Goal: Information Seeking & Learning: Learn about a topic

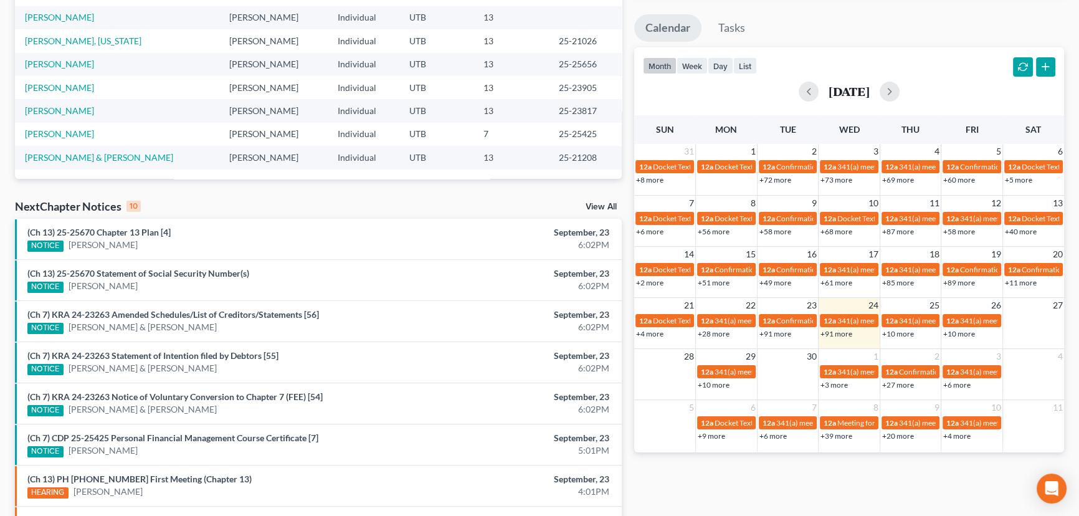
scroll to position [283, 0]
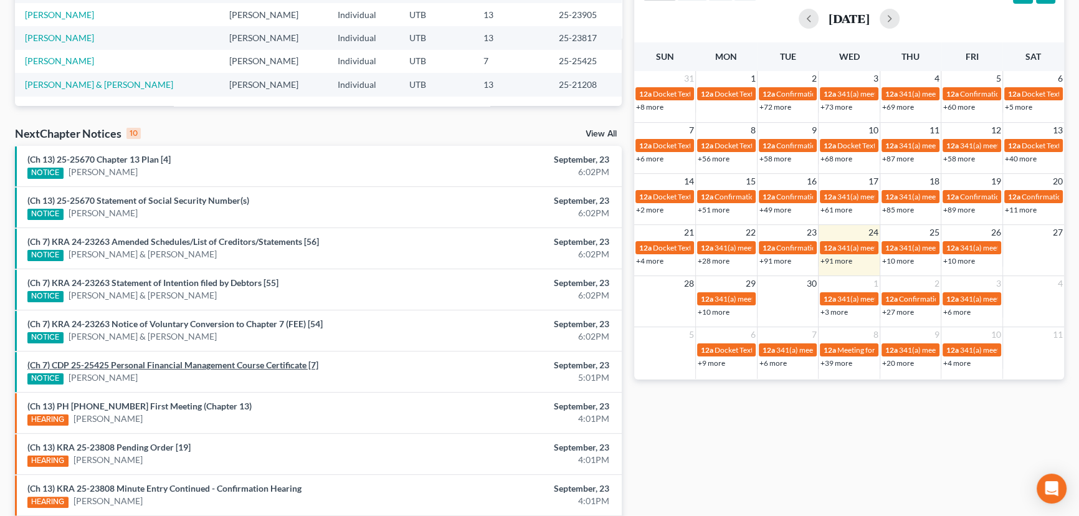
click at [179, 368] on link "(Ch 7) CDP 25-25425 Personal Financial Management Course Certificate [7]" at bounding box center [172, 364] width 291 height 11
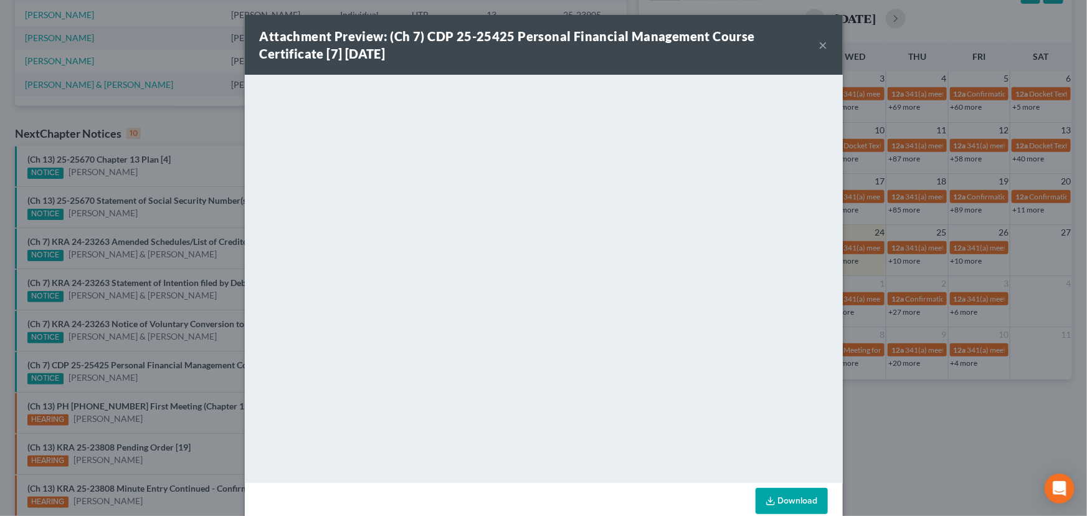
click at [197, 325] on div "Attachment Preview: (Ch 7) CDP 25-25425 Personal Financial Management Course Ce…" at bounding box center [543, 258] width 1087 height 516
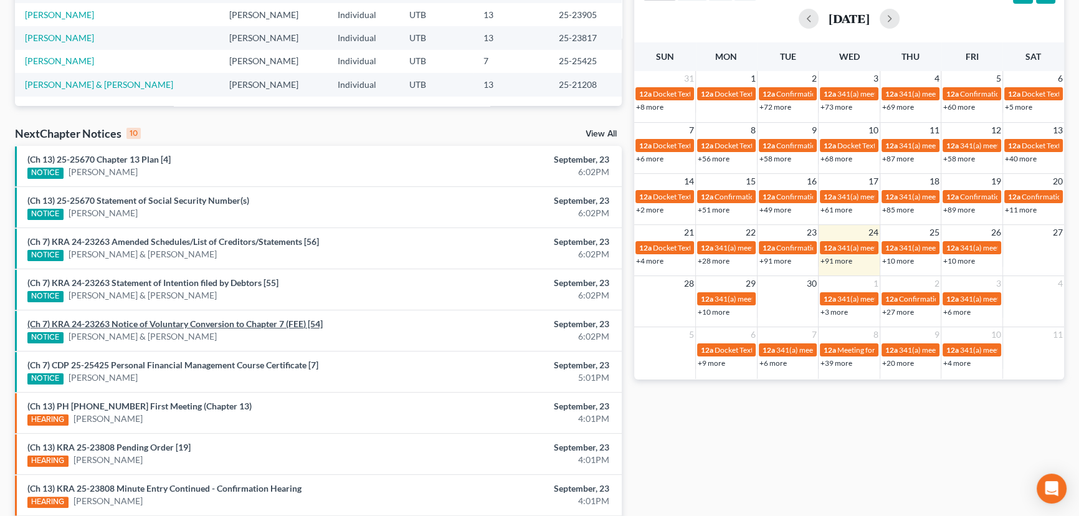
click at [197, 325] on link "(Ch 7) KRA 24-23263 Notice of Voluntary Conversion to Chapter 7 (FEE) [54]" at bounding box center [174, 323] width 295 height 11
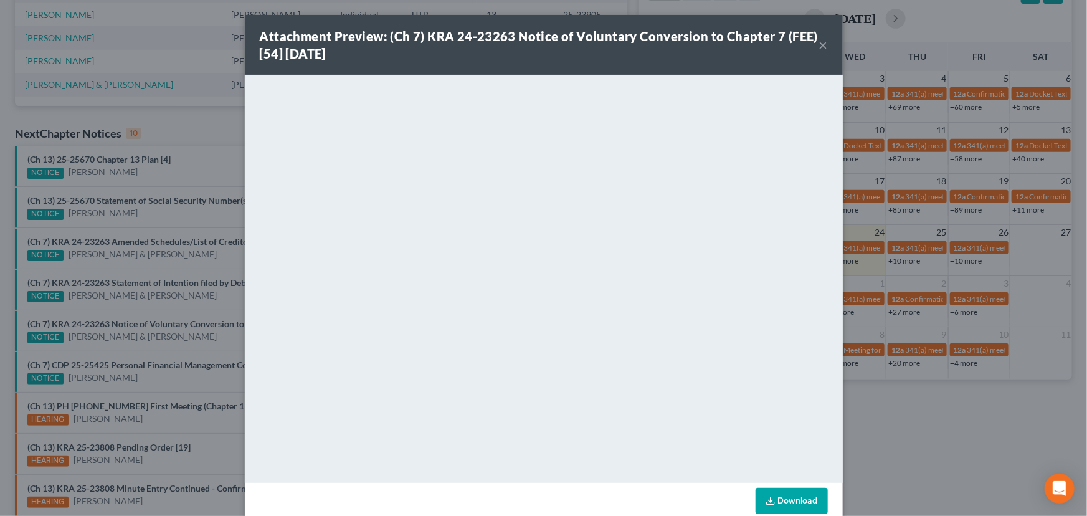
click at [206, 313] on div "Attachment Preview: (Ch 7) KRA 24-23263 Notice of Voluntary Conversion to Chapt…" at bounding box center [543, 258] width 1087 height 516
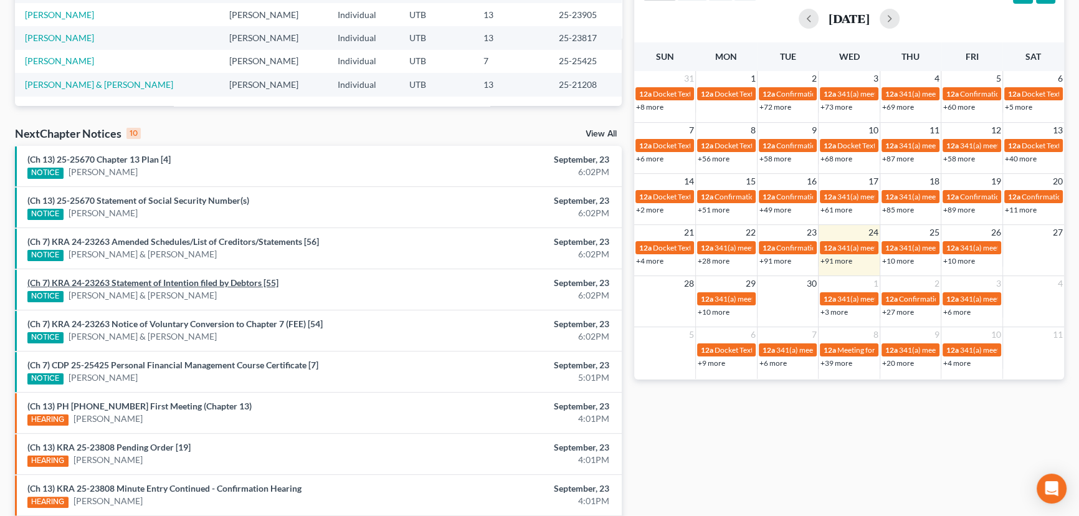
click at [202, 286] on link "(Ch 7) KRA 24-23263 Statement of Intention filed by Debtors [55]" at bounding box center [152, 282] width 251 height 11
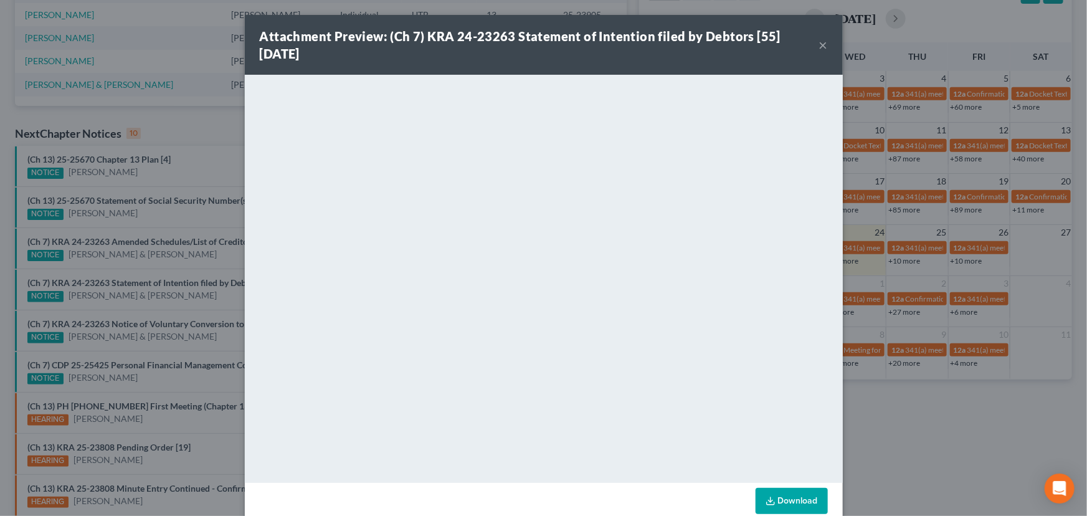
click at [224, 264] on div "Attachment Preview: (Ch 7) KRA 24-23263 Statement of Intention filed by Debtors…" at bounding box center [543, 258] width 1087 height 516
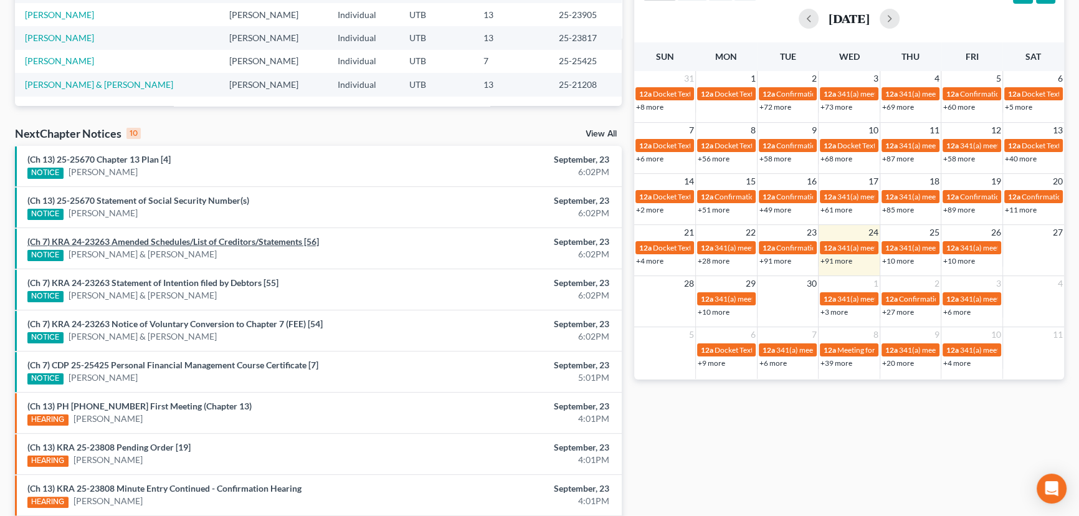
click at [214, 241] on link "(Ch 7) KRA 24-23263 Amended Schedules/List of Creditors/Statements [56]" at bounding box center [173, 241] width 292 height 11
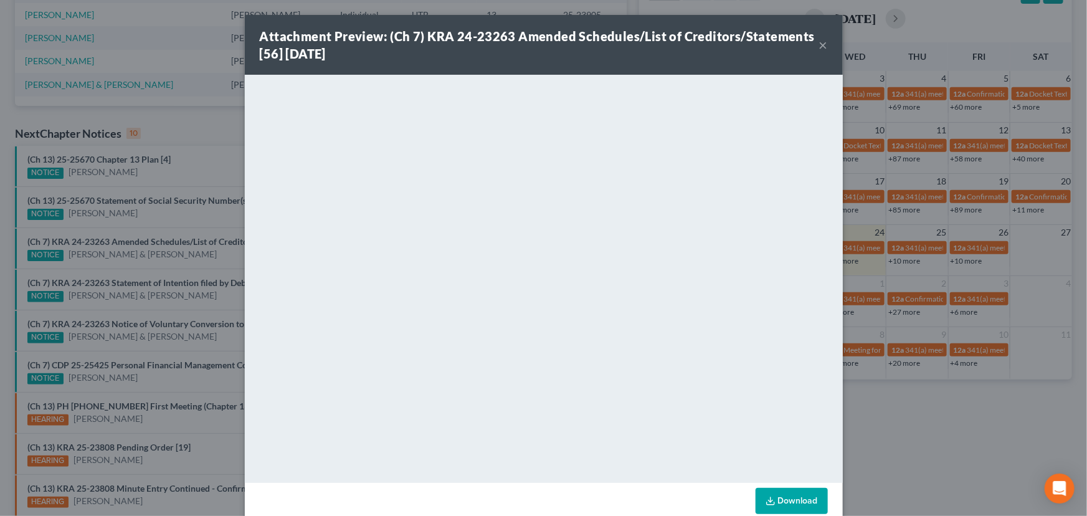
click at [154, 220] on div "Attachment Preview: (Ch 7) KRA 24-23263 Amended Schedules/List of Creditors/Sta…" at bounding box center [543, 258] width 1087 height 516
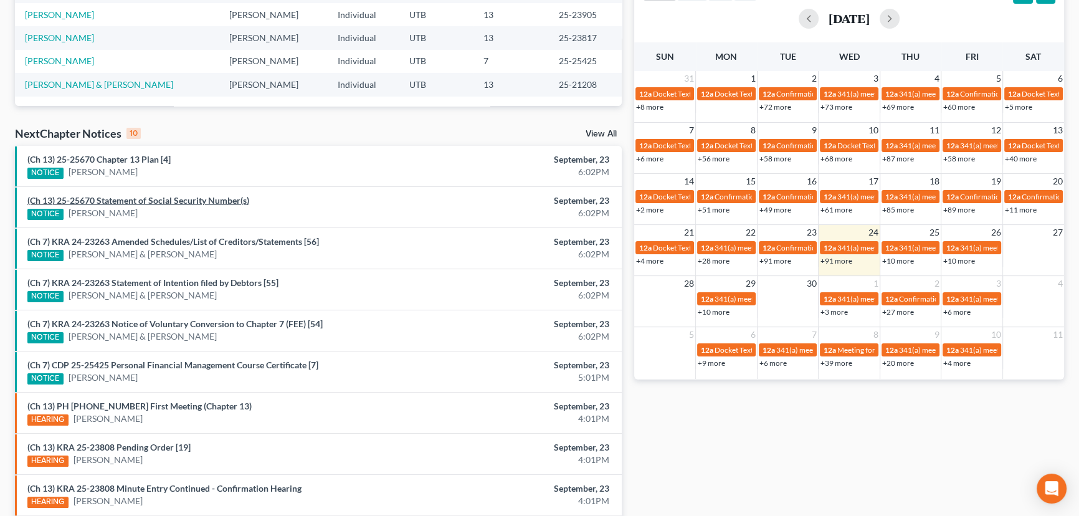
click at [142, 199] on link "(Ch 13) 25-25670 Statement of Social Security Number(s)" at bounding box center [138, 200] width 222 height 11
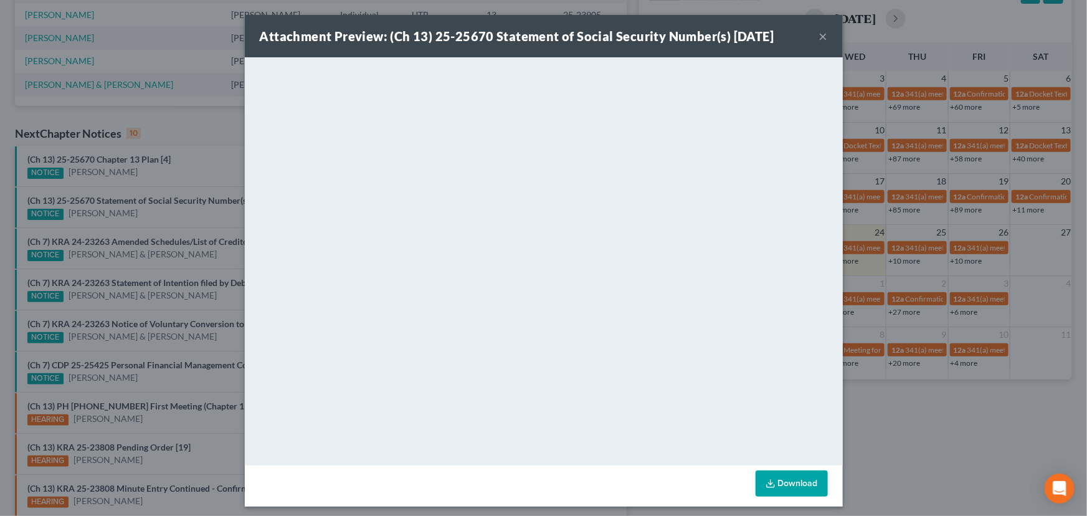
click at [133, 173] on div "Attachment Preview: (Ch 13) 25-25670 Statement of Social Security Number(s) [DA…" at bounding box center [543, 258] width 1087 height 516
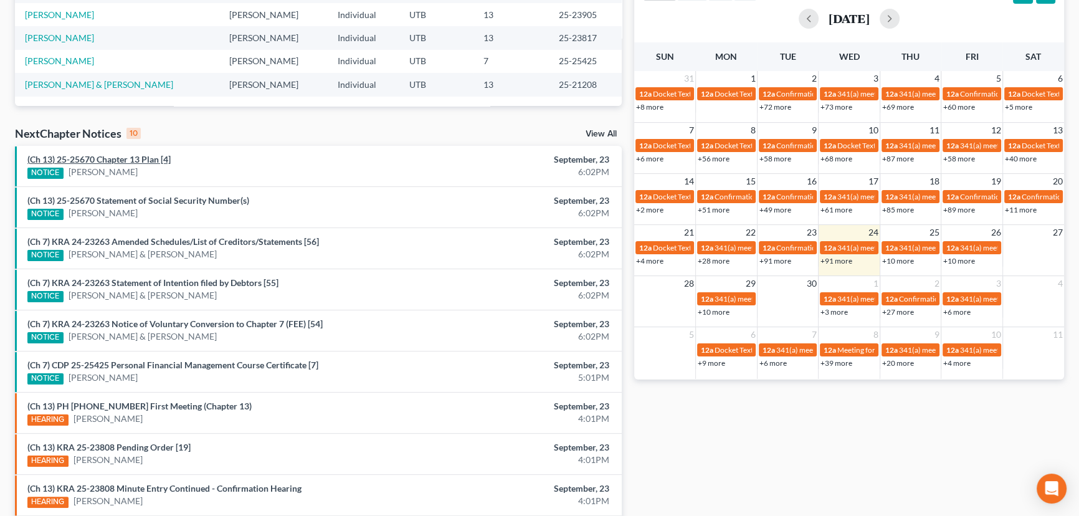
click at [127, 158] on link "(Ch 13) 25-25670 Chapter 13 Plan [4]" at bounding box center [98, 159] width 143 height 11
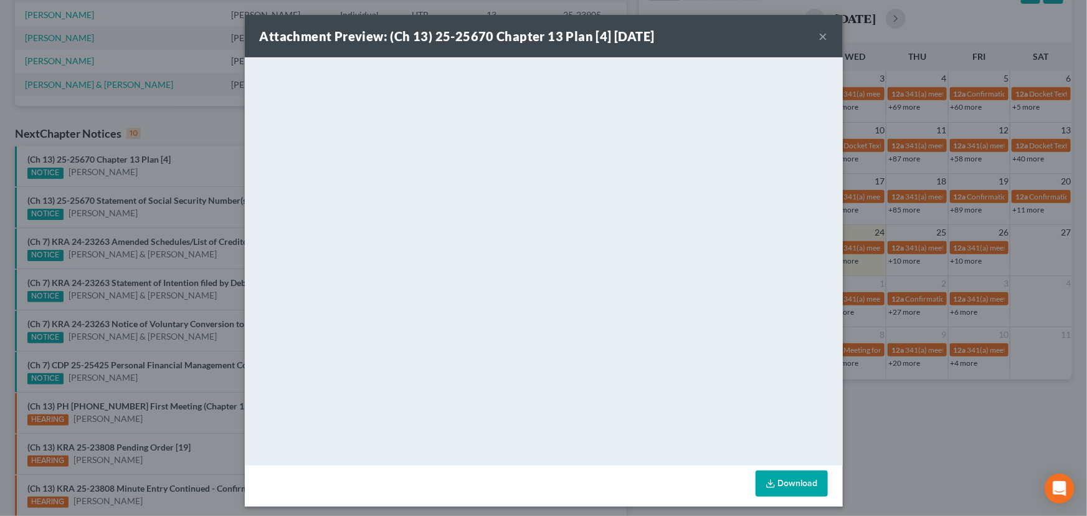
click at [159, 181] on div "Attachment Preview: (Ch 13) 25-25670 Chapter 13 Plan [4] [DATE] × <object ng-at…" at bounding box center [543, 258] width 1087 height 516
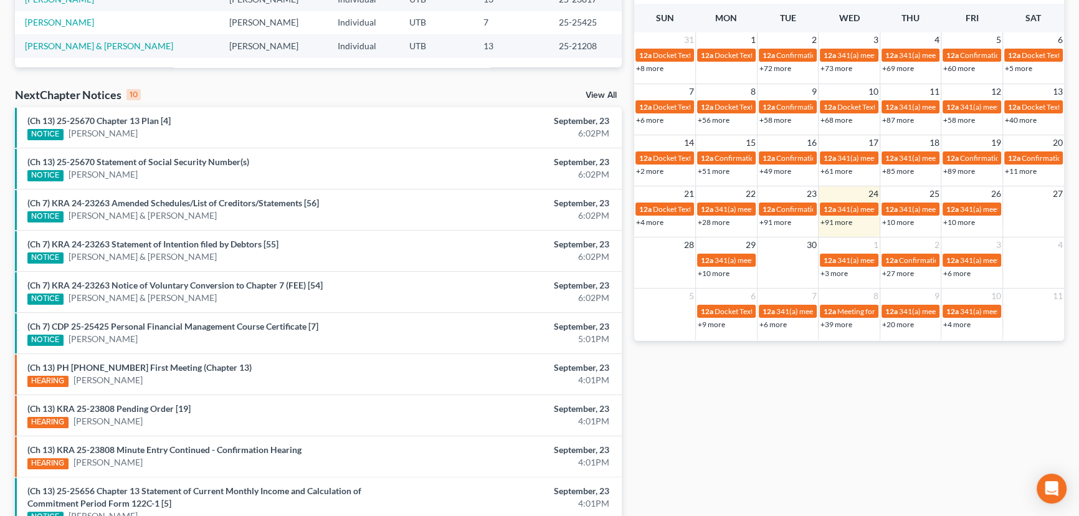
scroll to position [391, 0]
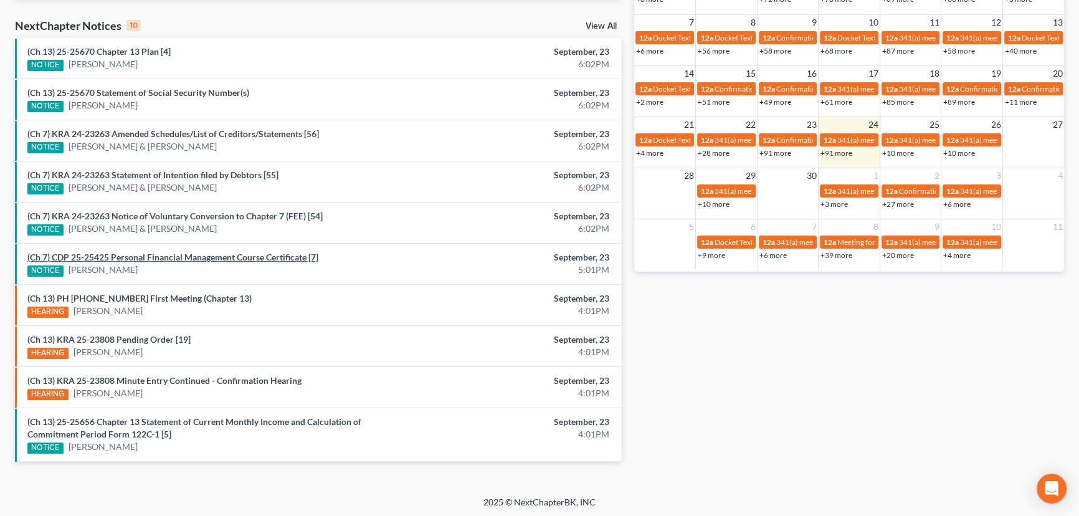
click at [209, 259] on link "(Ch 7) CDP 25-25425 Personal Financial Management Course Certificate [7]" at bounding box center [172, 257] width 291 height 11
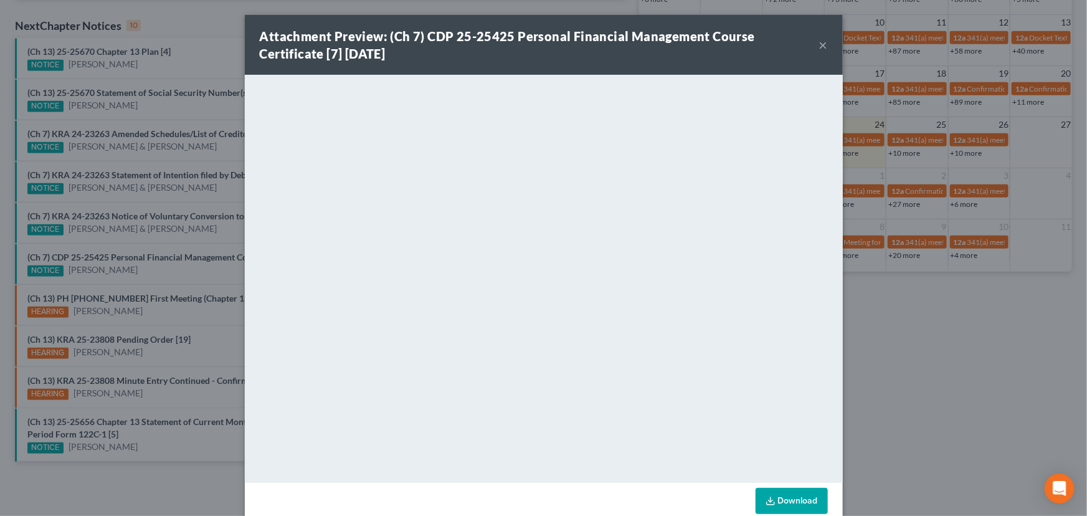
click at [164, 270] on div "Attachment Preview: (Ch 7) CDP 25-25425 Personal Financial Management Course Ce…" at bounding box center [543, 258] width 1087 height 516
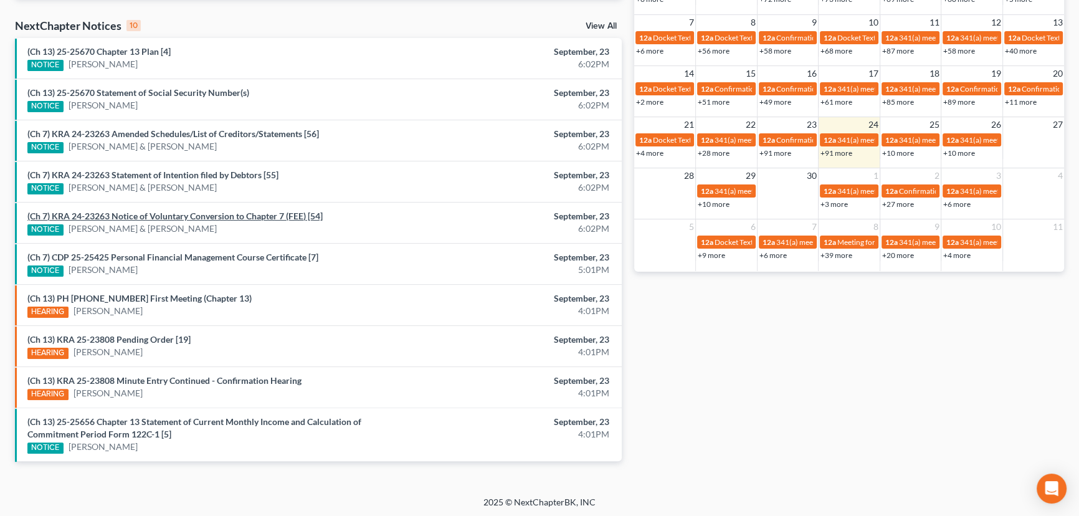
click at [220, 216] on link "(Ch 7) KRA 24-23263 Notice of Voluntary Conversion to Chapter 7 (FEE) [54]" at bounding box center [174, 216] width 295 height 11
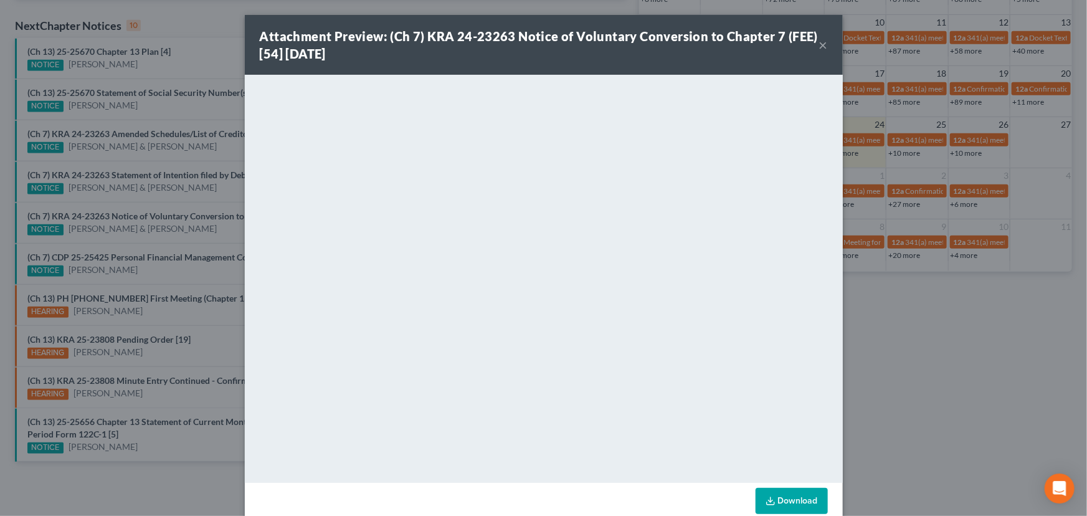
click at [223, 236] on div "Attachment Preview: (Ch 7) KRA 24-23263 Notice of Voluntary Conversion to Chapt…" at bounding box center [543, 258] width 1087 height 516
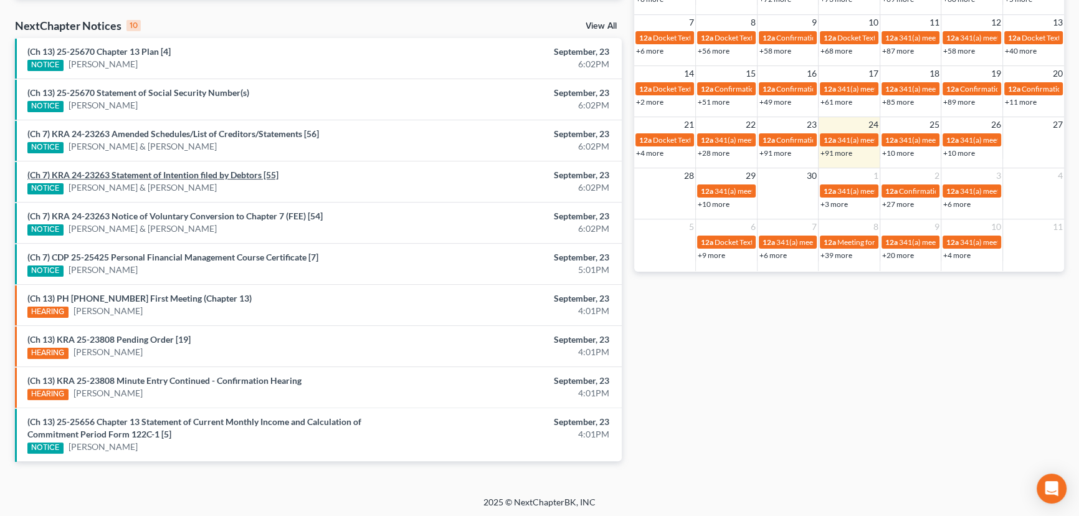
click at [186, 176] on link "(Ch 7) KRA 24-23263 Statement of Intention filed by Debtors [55]" at bounding box center [152, 174] width 251 height 11
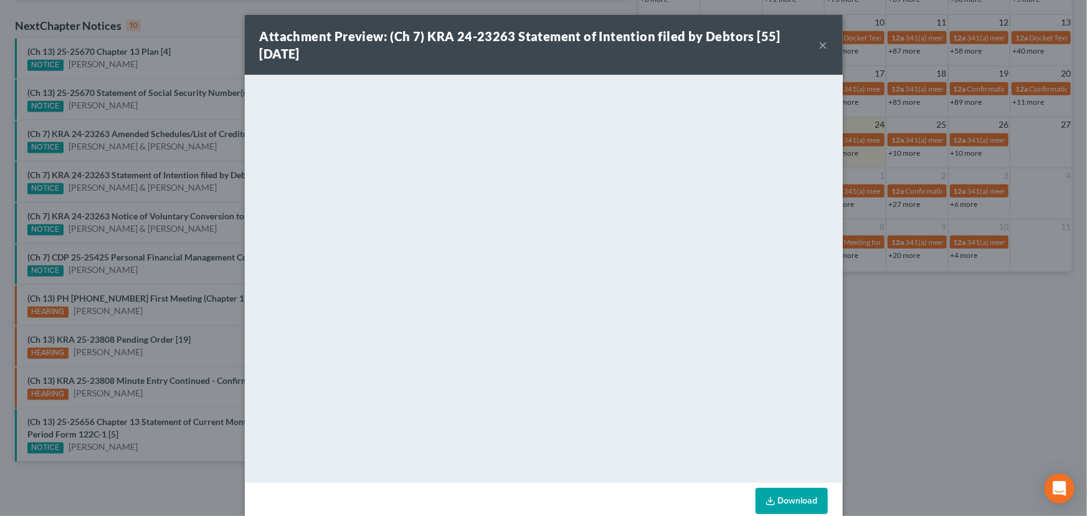
click at [224, 189] on div "Attachment Preview: (Ch 7) KRA 24-23263 Statement of Intention filed by Debtors…" at bounding box center [543, 258] width 1087 height 516
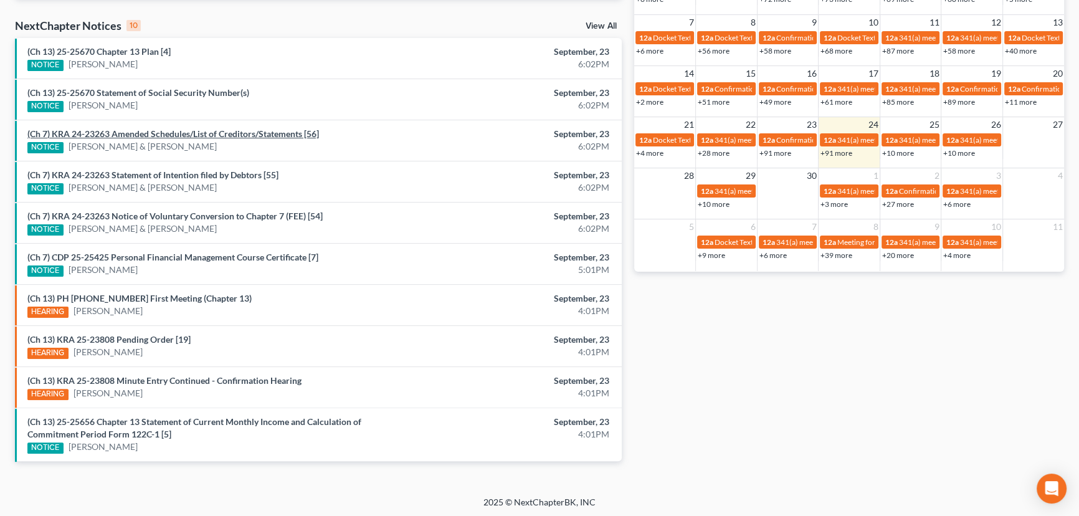
click at [197, 136] on link "(Ch 7) KRA 24-23263 Amended Schedules/List of Creditors/Statements [56]" at bounding box center [173, 133] width 292 height 11
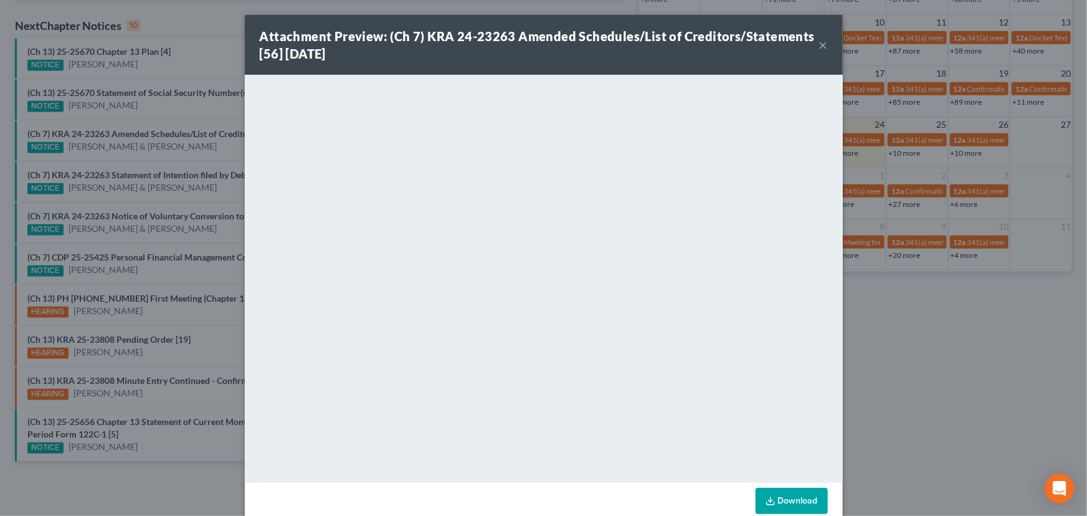
click at [223, 151] on div "Attachment Preview: (Ch 7) KRA 24-23263 Amended Schedules/List of Creditors/Sta…" at bounding box center [543, 258] width 1087 height 516
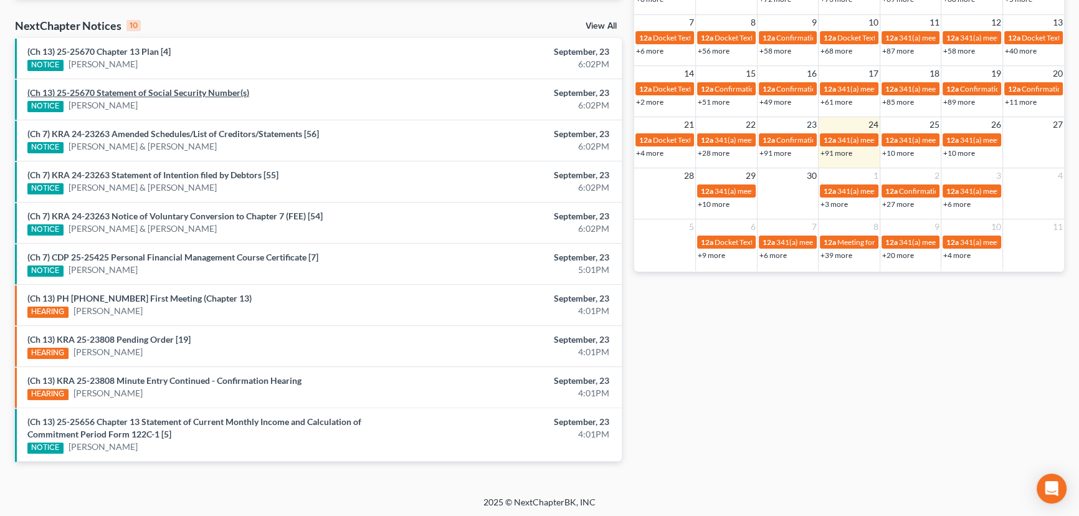
click at [129, 94] on link "(Ch 13) 25-25670 Statement of Social Security Number(s)" at bounding box center [138, 92] width 222 height 11
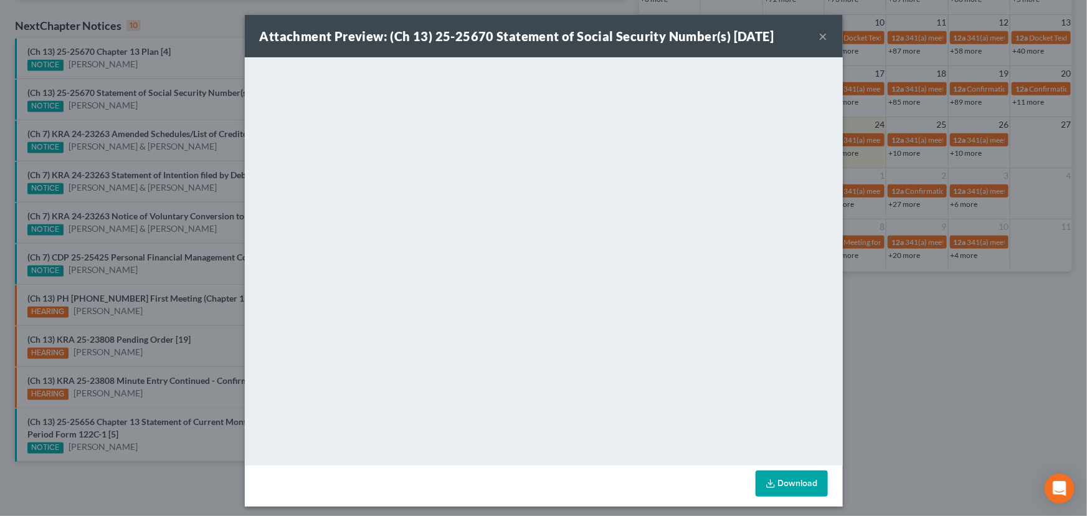
click at [156, 114] on div "Attachment Preview: (Ch 13) 25-25670 Statement of Social Security Number(s) [DA…" at bounding box center [543, 258] width 1087 height 516
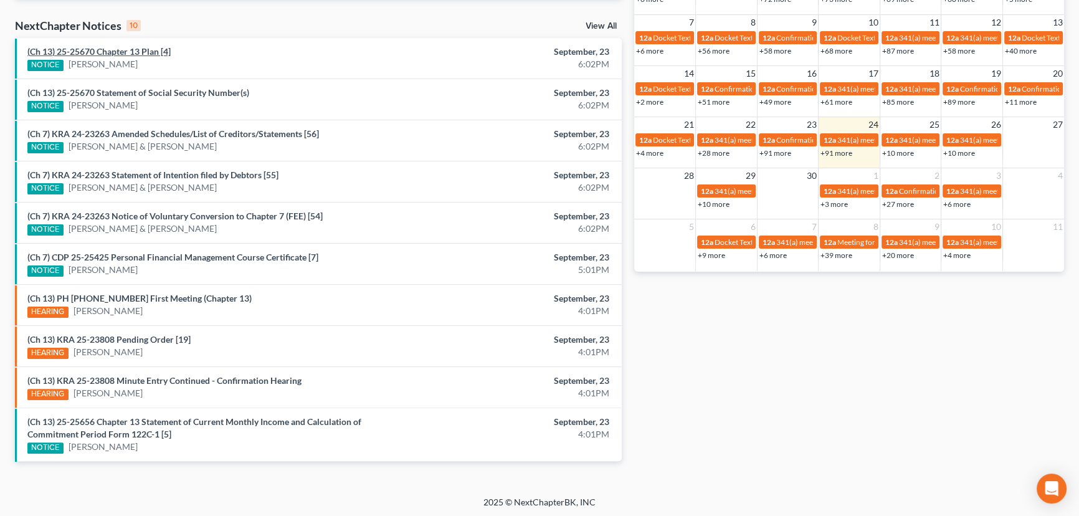
click at [123, 52] on link "(Ch 13) 25-25670 Chapter 13 Plan [4]" at bounding box center [98, 51] width 143 height 11
